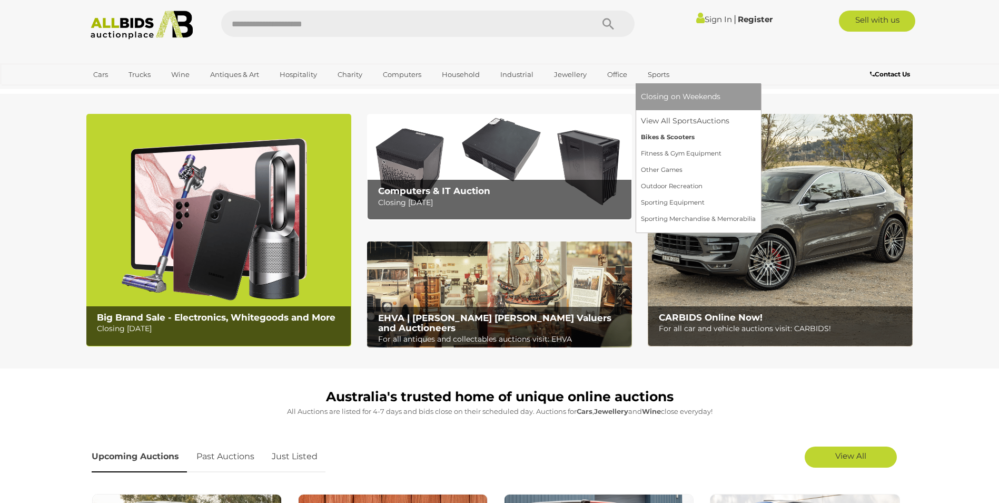
click at [670, 136] on link "Bikes & Scooters" at bounding box center [698, 137] width 115 height 16
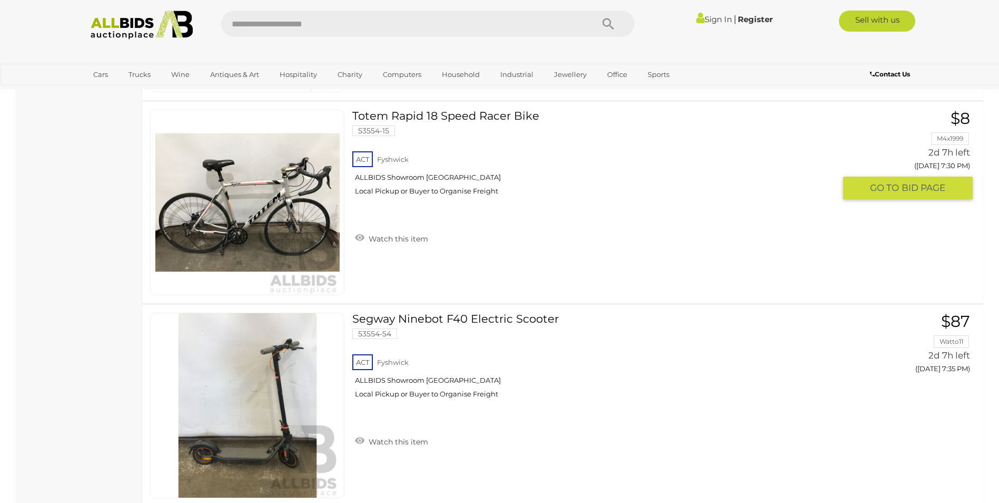
scroll to position [1159, 0]
click at [283, 209] on img at bounding box center [247, 202] width 184 height 184
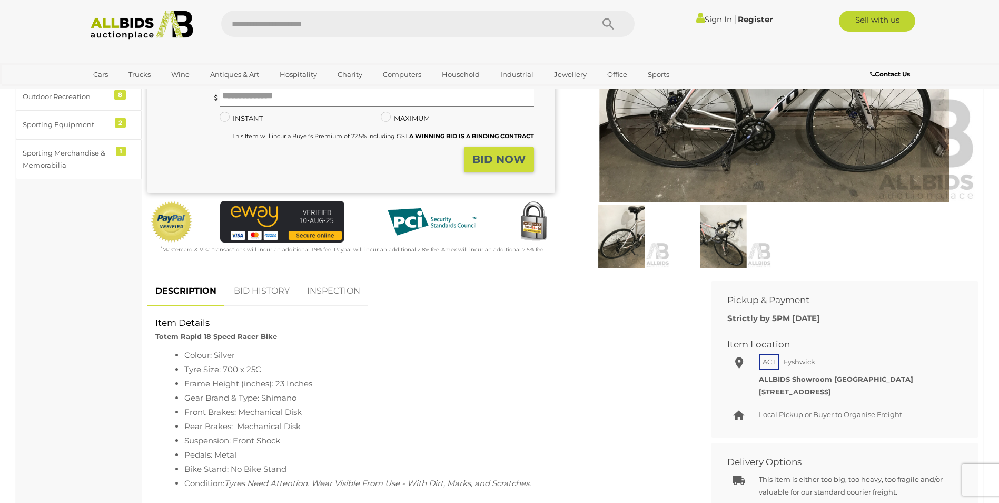
scroll to position [263, 0]
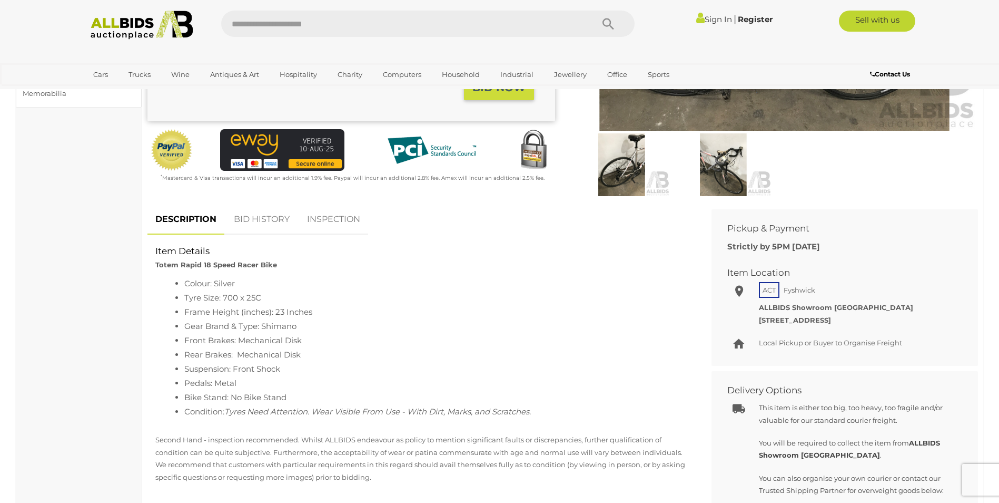
click at [242, 224] on link "BID HISTORY" at bounding box center [262, 219] width 72 height 31
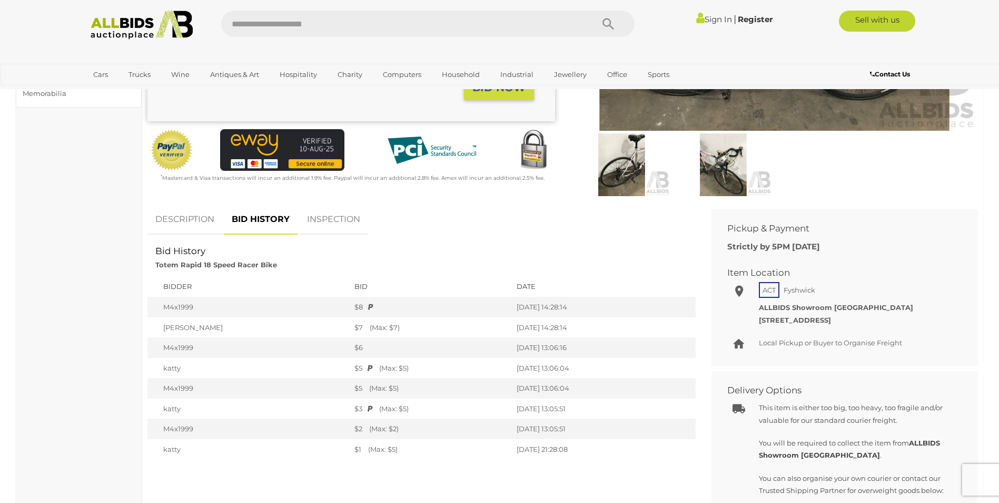
click at [195, 220] on link "DESCRIPTION" at bounding box center [185, 219] width 75 height 31
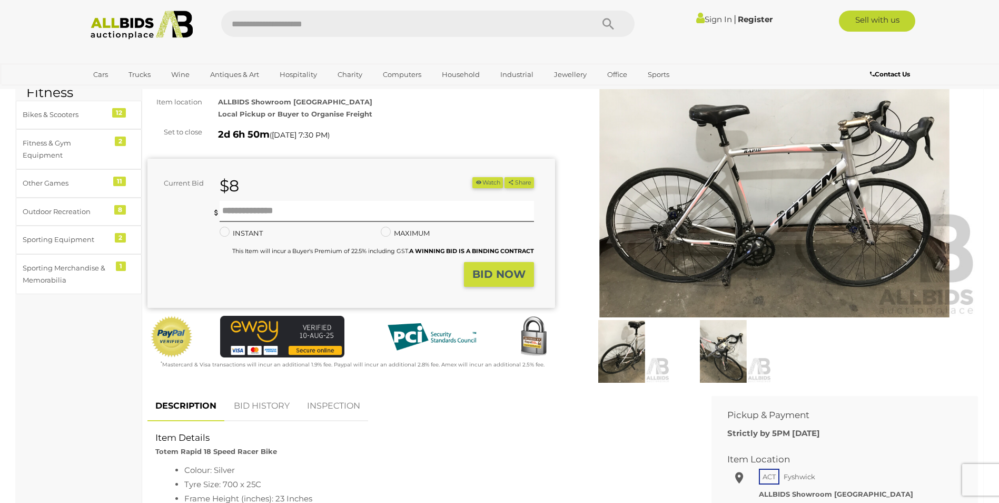
scroll to position [53, 0]
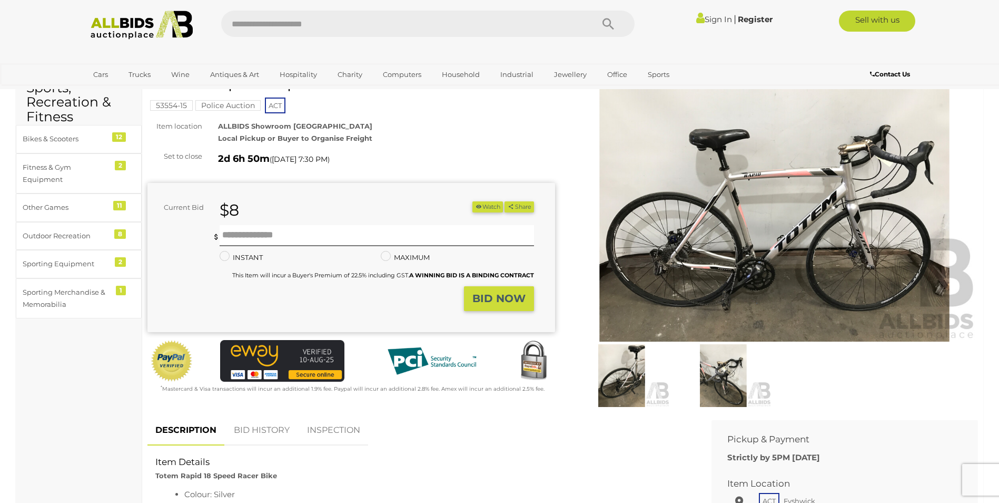
click at [782, 271] on img at bounding box center [775, 210] width 408 height 263
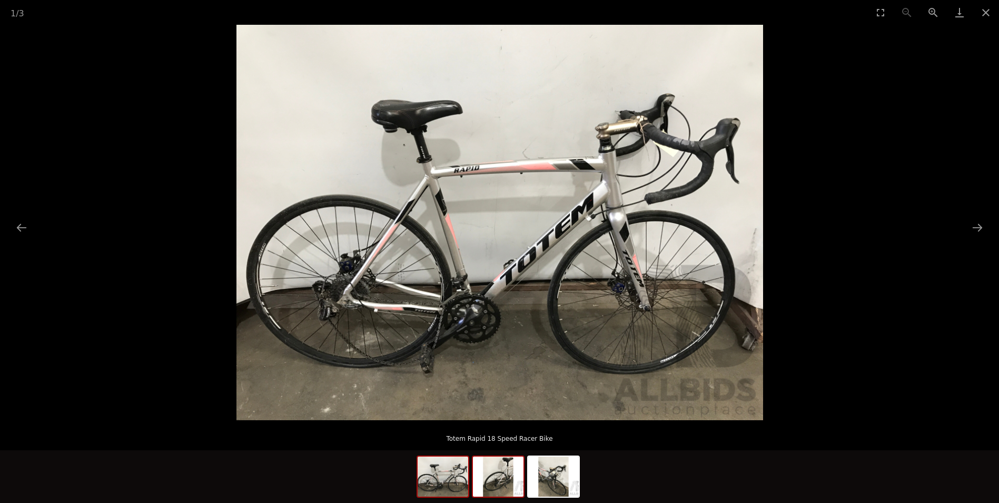
drag, startPoint x: 603, startPoint y: 301, endPoint x: 510, endPoint y: 489, distance: 210.4
click at [508, 492] on img at bounding box center [498, 476] width 51 height 40
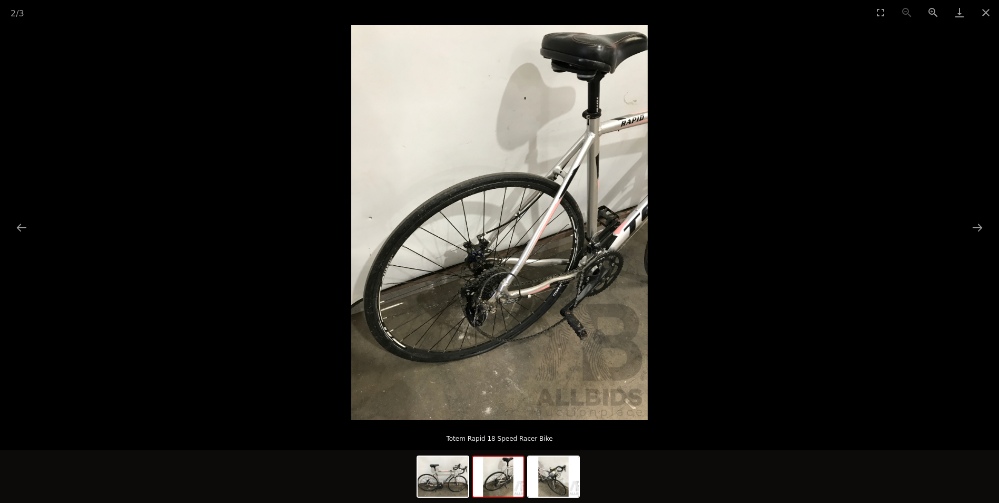
click at [460, 368] on img at bounding box center [499, 222] width 297 height 395
click at [565, 486] on img at bounding box center [553, 476] width 51 height 40
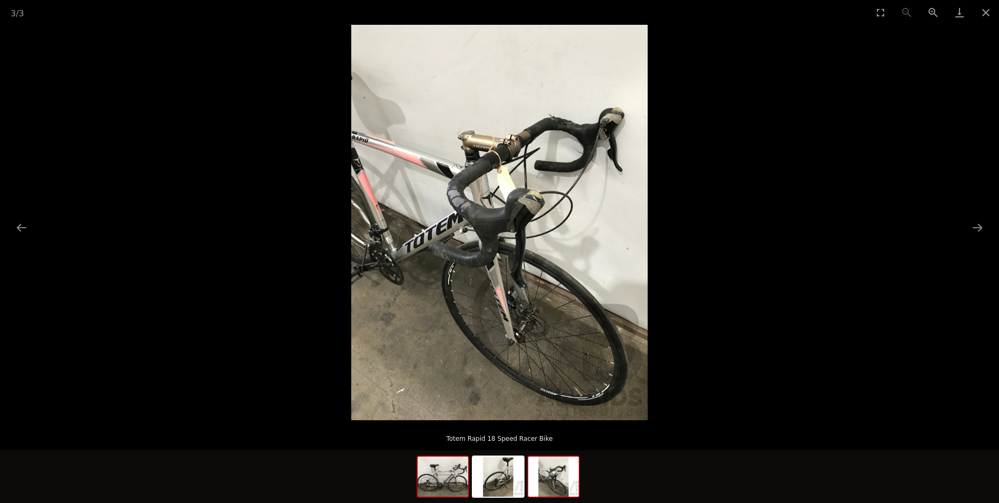
drag, startPoint x: 475, startPoint y: 326, endPoint x: 455, endPoint y: 493, distance: 168.7
click at [444, 491] on img at bounding box center [443, 476] width 51 height 40
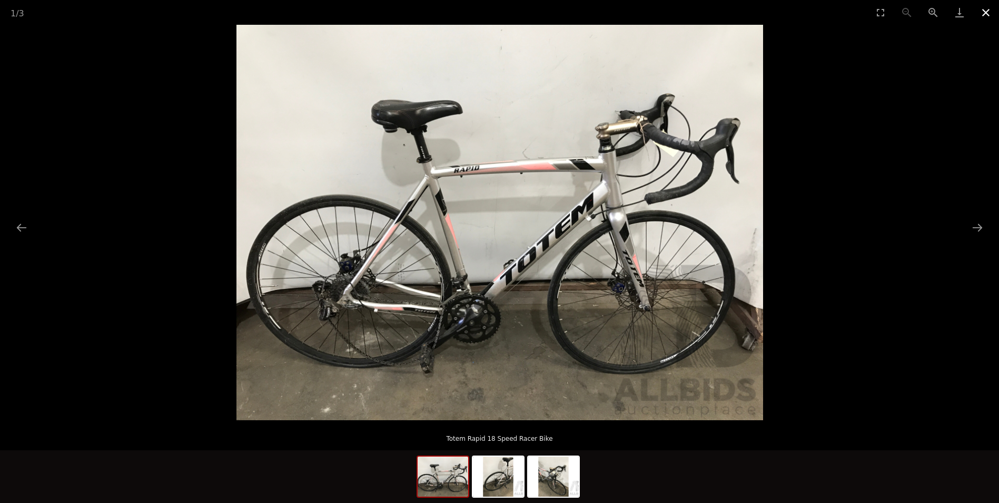
click at [988, 12] on button "Close gallery" at bounding box center [986, 12] width 26 height 25
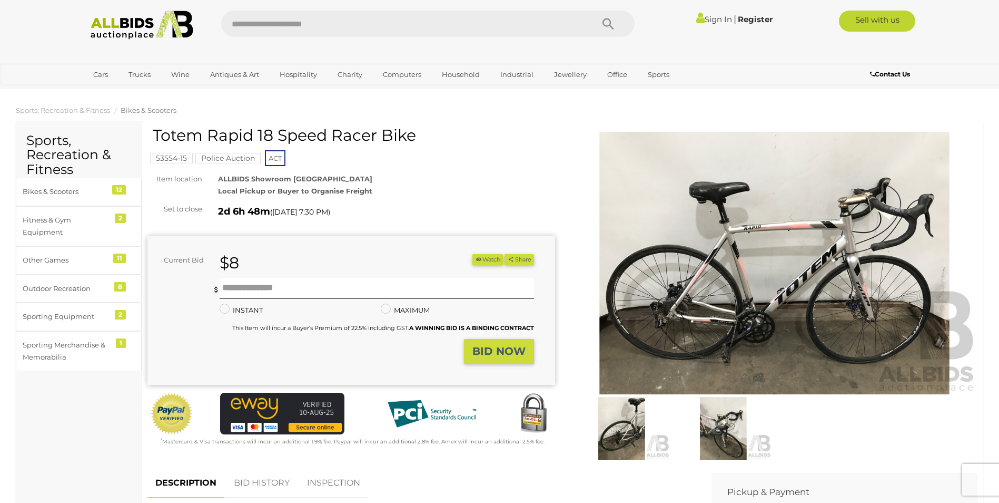
scroll to position [53, 0]
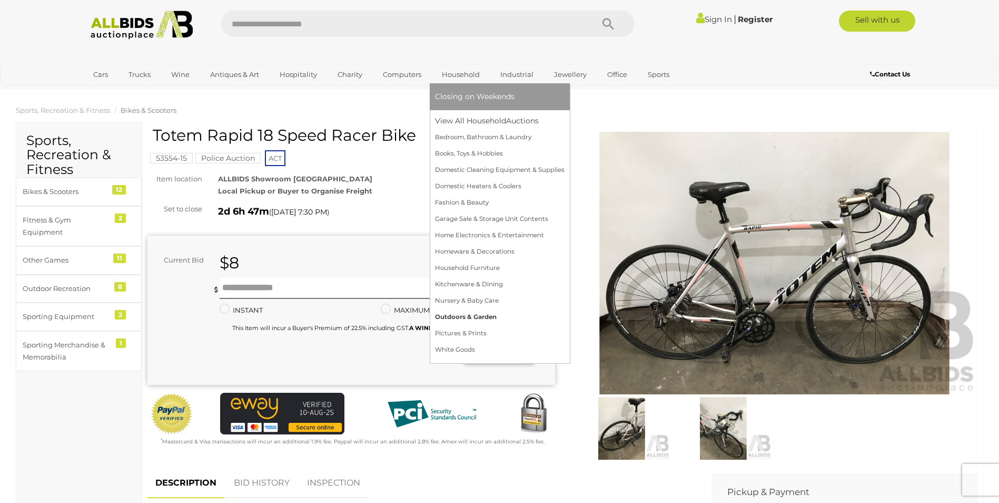
click at [473, 320] on link "Outdoors & Garden" at bounding box center [500, 317] width 130 height 16
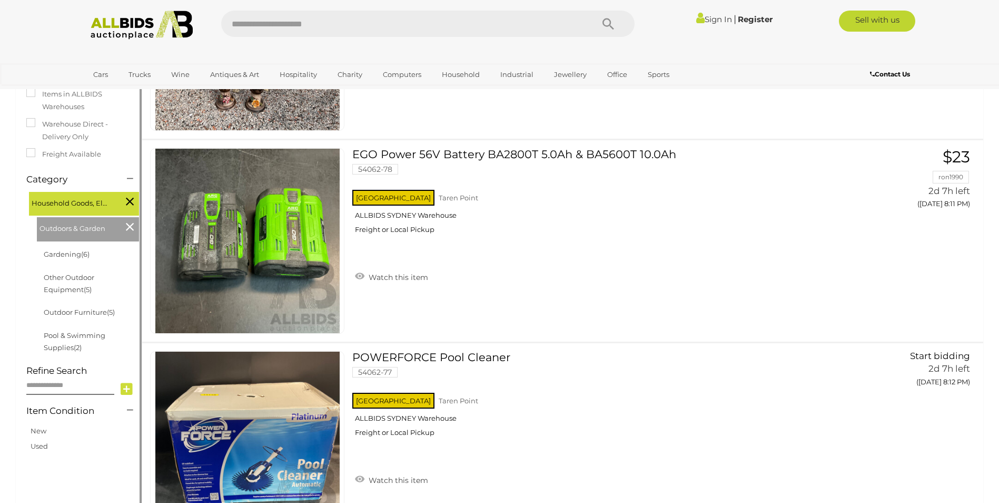
scroll to position [158, 0]
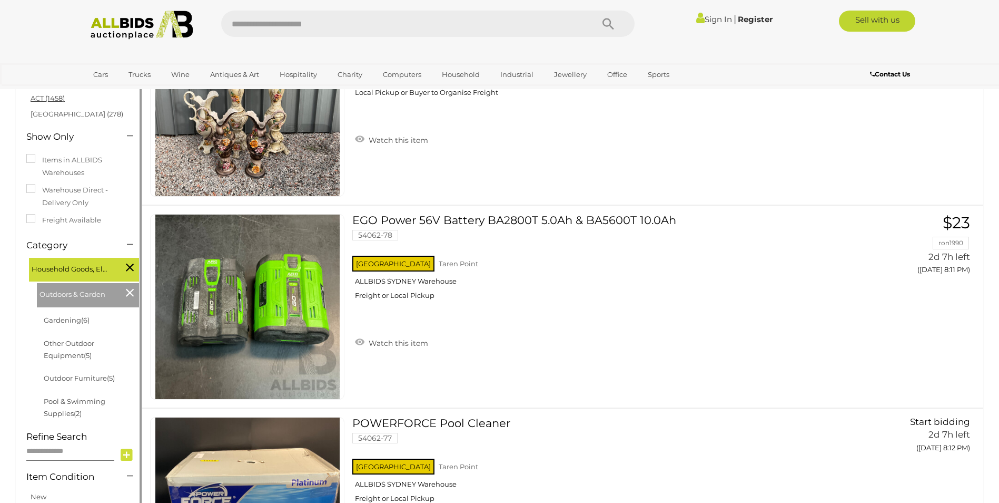
click at [46, 100] on link "ACT (1458)" at bounding box center [48, 98] width 34 height 8
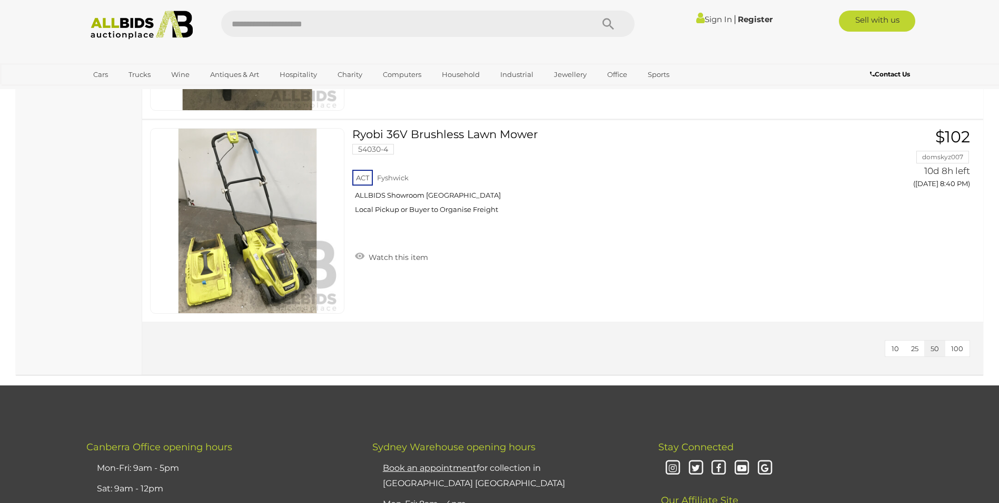
scroll to position [2582, 0]
